Goal: Task Accomplishment & Management: Use online tool/utility

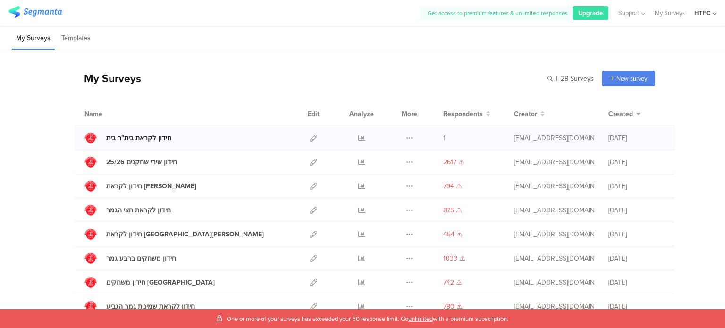
click at [157, 143] on link "חידון לקראת בית"ר בית" at bounding box center [128, 138] width 87 height 12
click at [310, 140] on icon at bounding box center [313, 138] width 7 height 7
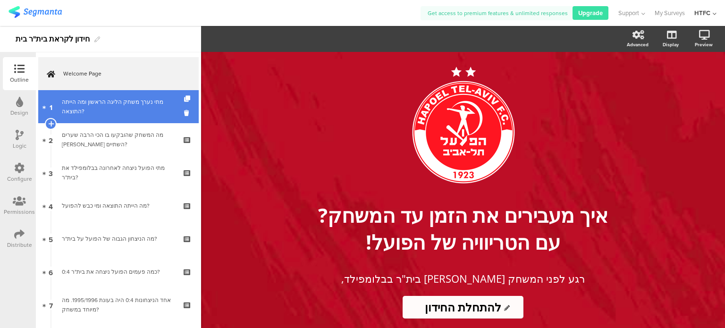
click at [128, 113] on div "מתי נערך משחק הליגה הראשון ומה הייתה התוצאה?" at bounding box center [118, 106] width 113 height 19
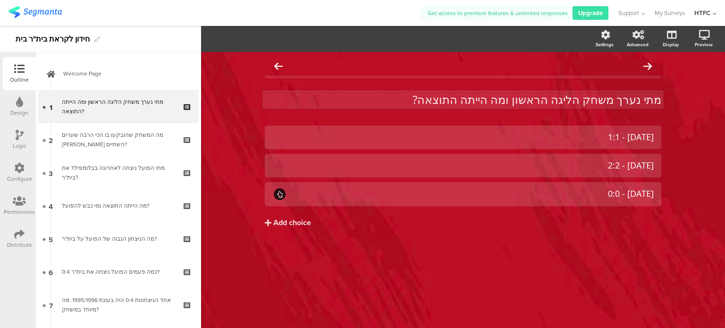
click at [526, 103] on p "מתי נערך משחק הליגה הראשון ומה הייתה התוצאה?" at bounding box center [463, 100] width 397 height 14
click at [519, 97] on p "מתי נערך משחק הליגה הראשון ומה הייתה התוצאה?" at bounding box center [463, 100] width 397 height 14
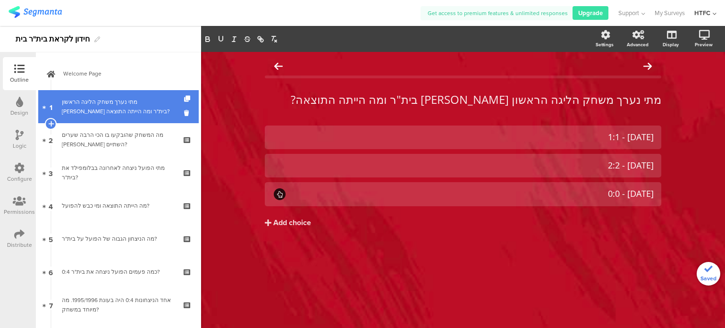
click at [126, 118] on link "1 מתי נערך משחק הליגה הראשון מול בית"ר ומה הייתה התוצאה?" at bounding box center [118, 106] width 161 height 33
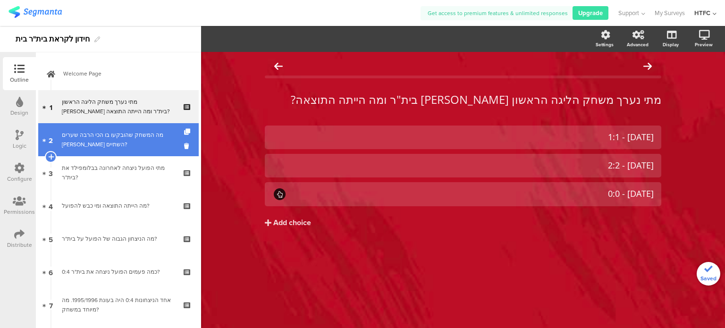
click at [124, 145] on div "מה המשחק שהובקעו בו הכי הרבה שערים בין השתיים?" at bounding box center [118, 139] width 113 height 19
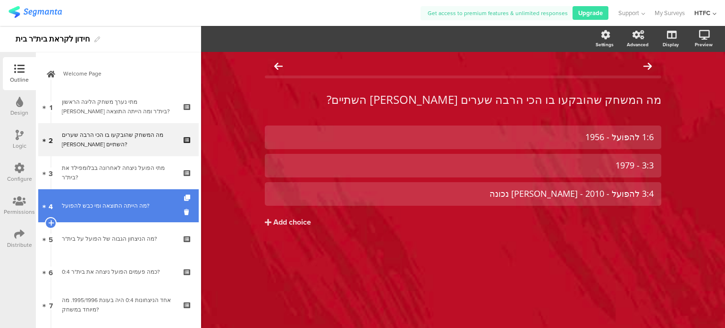
click at [118, 215] on link "4 מה הייתה התוצאה ומי כבש להפועל?" at bounding box center [118, 205] width 161 height 33
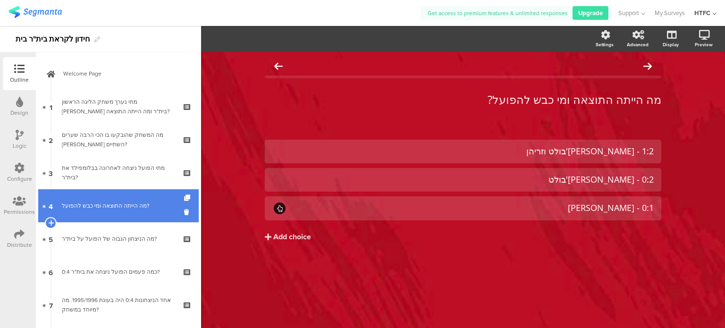
click at [119, 199] on link "4 מה הייתה התוצאה ומי כבש להפועל?" at bounding box center [118, 205] width 161 height 33
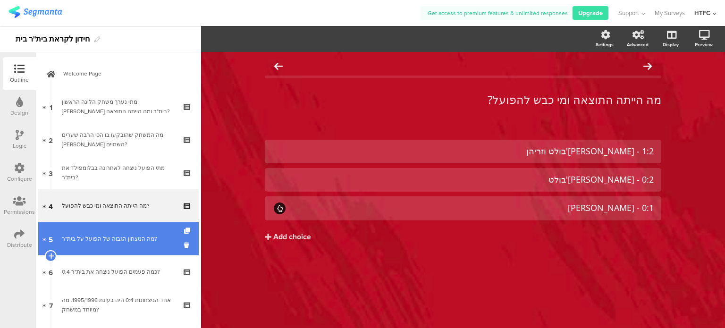
click at [119, 226] on link "5 מה הניצחון הגבוה של הפועל על בית"ר?" at bounding box center [118, 238] width 161 height 33
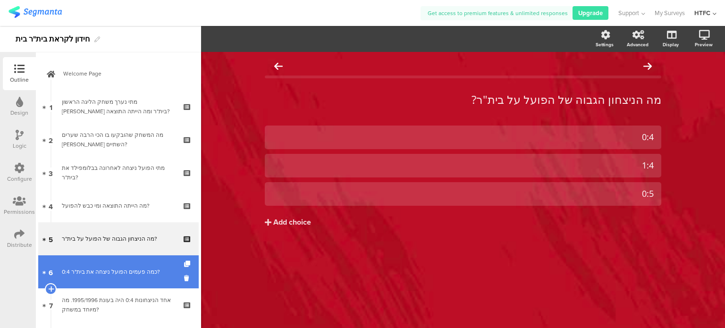
click at [124, 265] on link "6 כמה פעמים הפועל ניצחה את בית"ר 0:4?" at bounding box center [118, 271] width 161 height 33
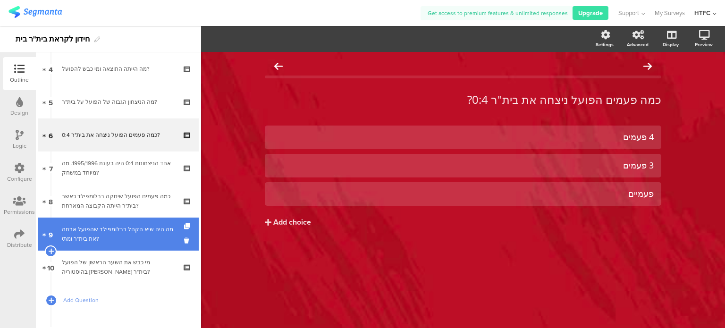
scroll to position [142, 0]
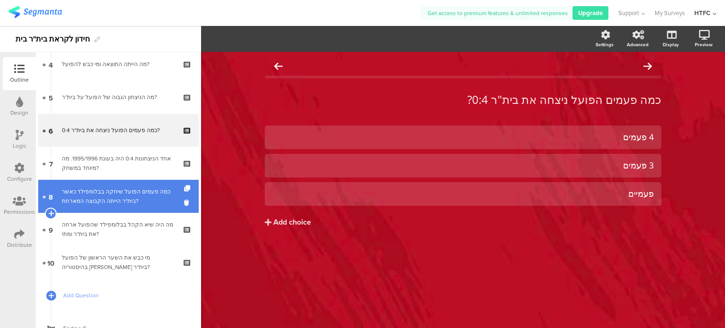
click at [126, 186] on link "8 כמה פעמים הפועל שיחקה בבלומפילד כאשר בית"ר הייתה הקבוצה המארחת?" at bounding box center [118, 196] width 161 height 33
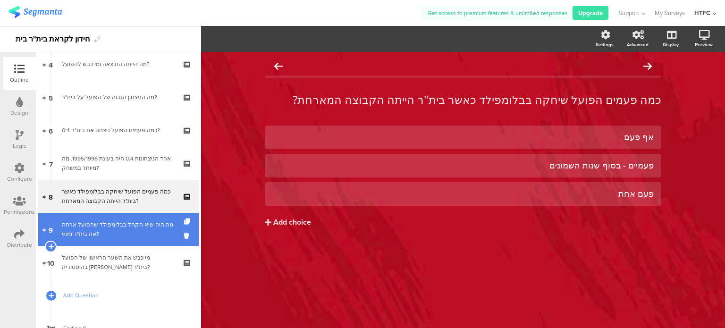
click at [112, 238] on div "מה היה שיא הקהל בבלומפילד שהפועל ארחה את בית"ר ומתי?" at bounding box center [118, 229] width 113 height 19
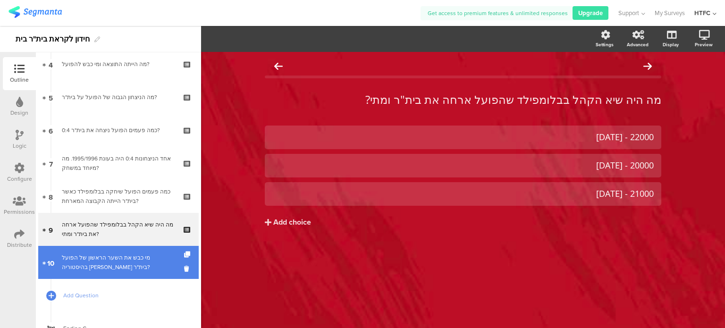
click at [110, 266] on div "מי כבש את השער הראשון של הפועל בהיסטוריה מול בית"ר?" at bounding box center [118, 262] width 113 height 19
